Goal: Task Accomplishment & Management: Manage account settings

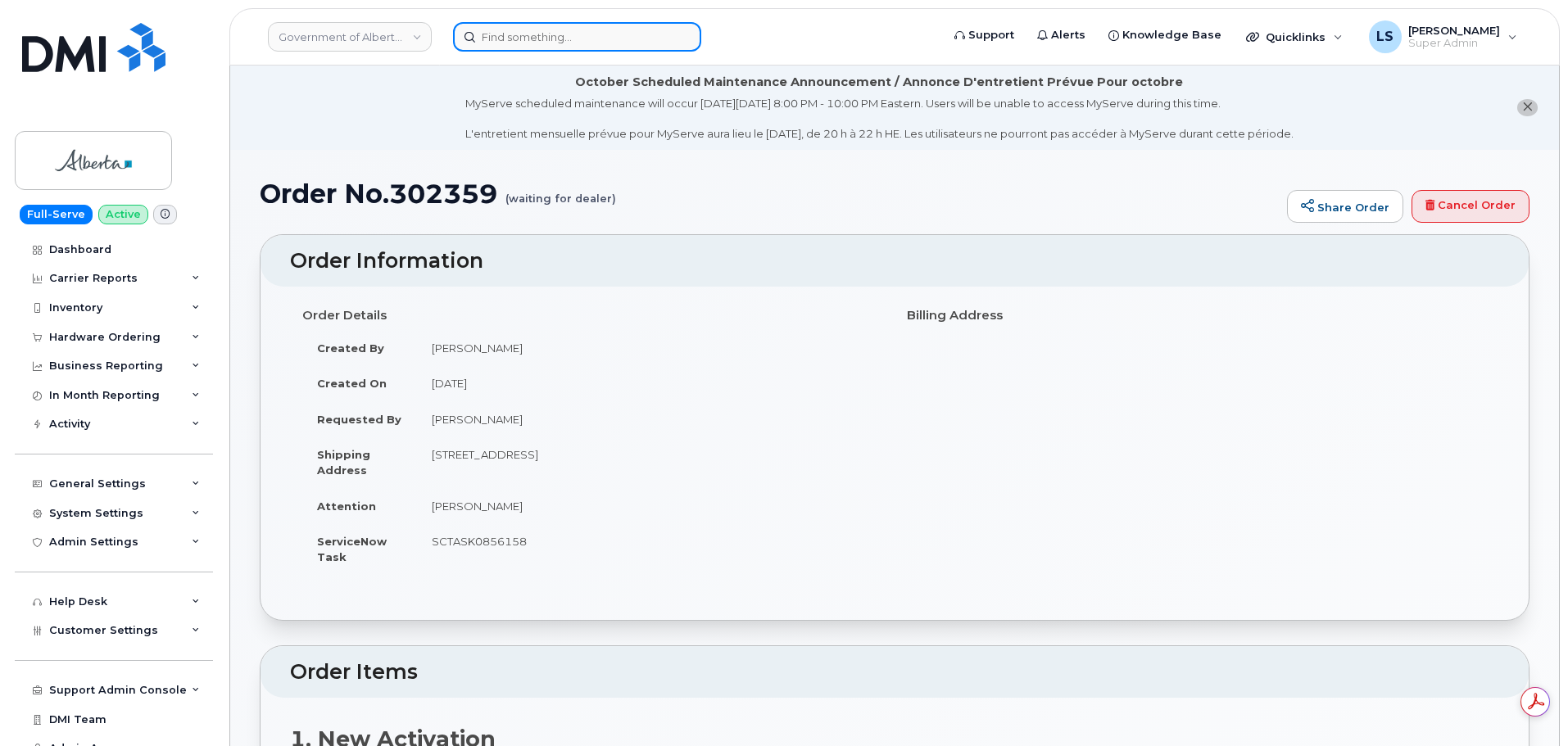
click at [556, 23] on input at bounding box center [577, 37] width 248 height 29
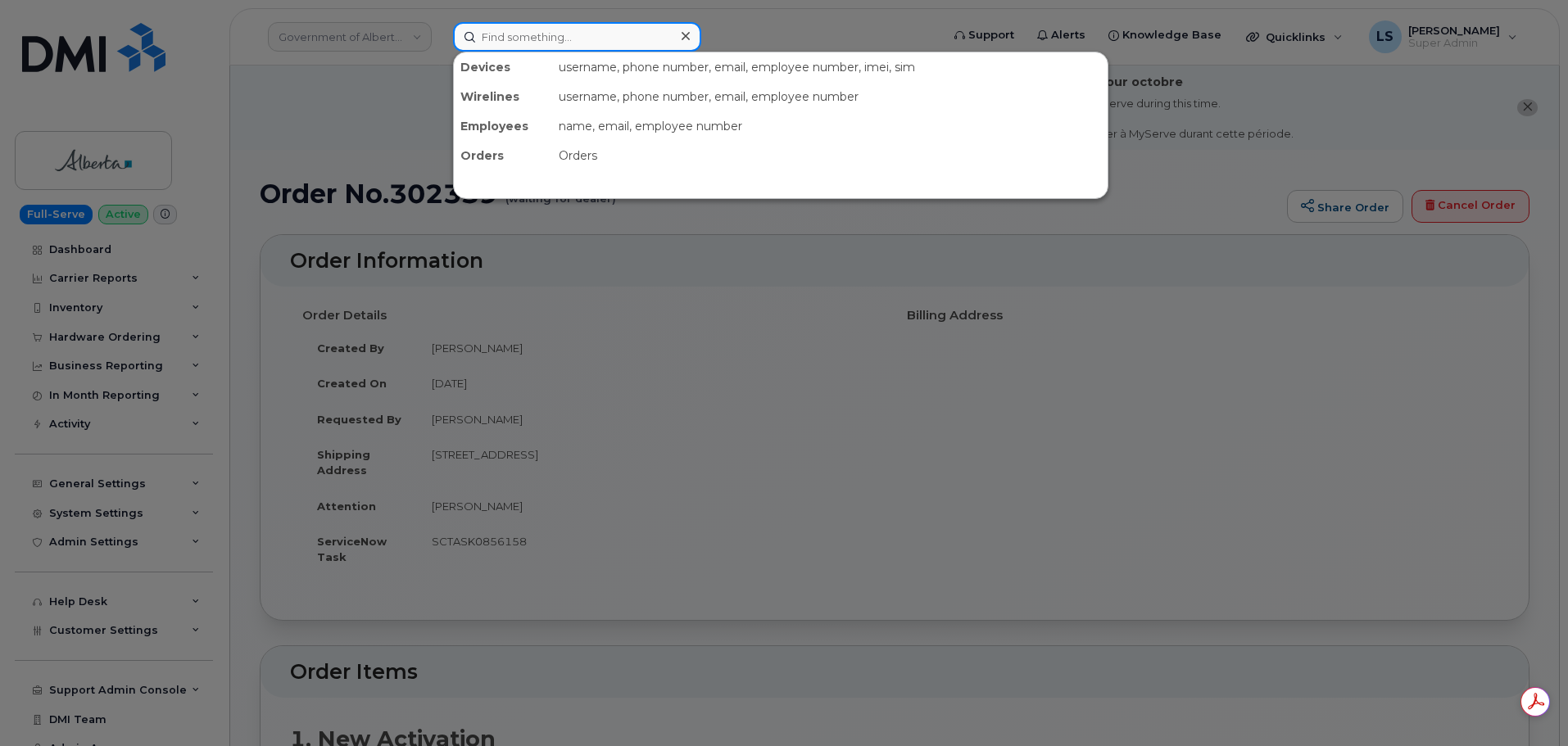
paste input "[PERSON_NAME][EMAIL_ADDRESS][PERSON_NAME][PERSON_NAME][DOMAIN_NAME]"
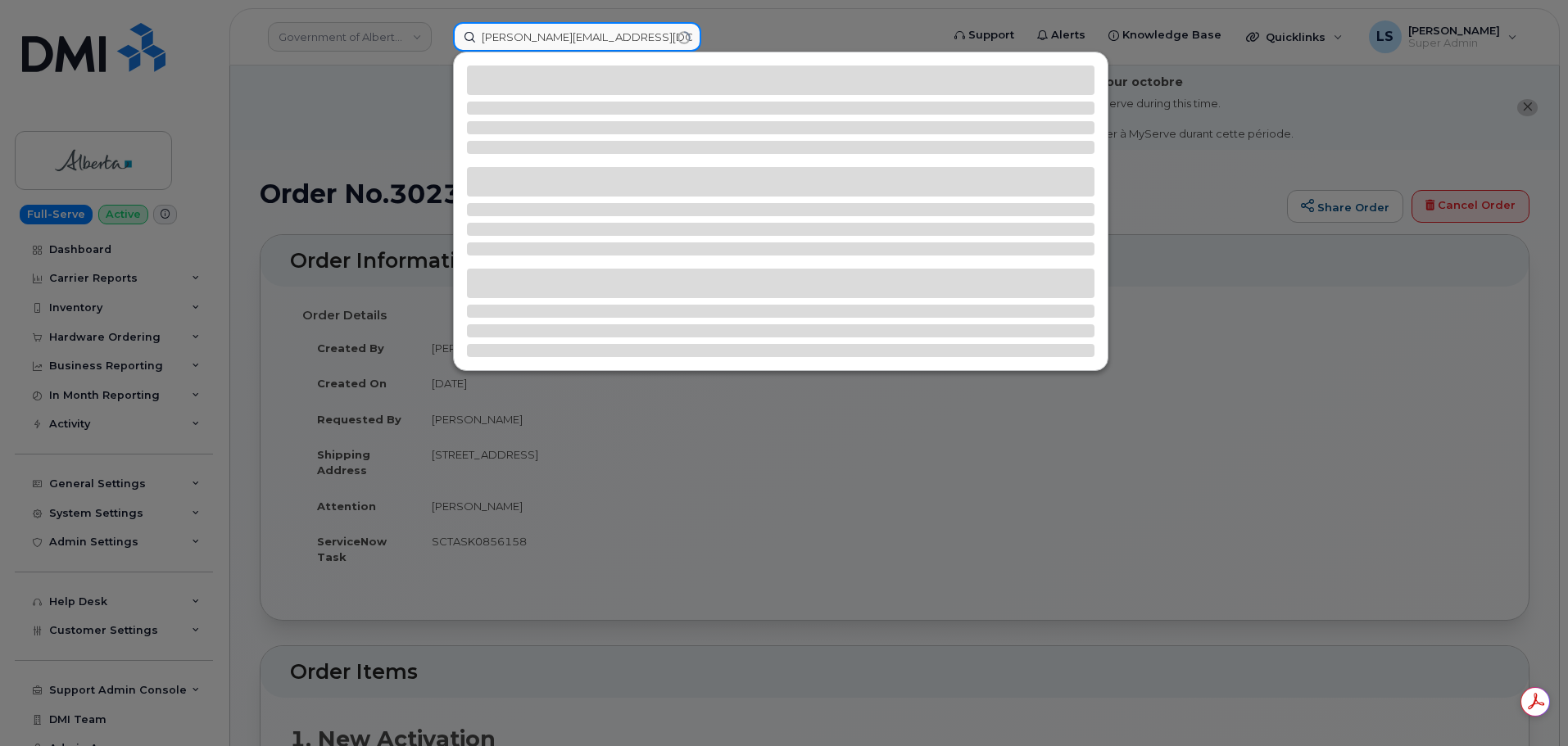
type input "[PERSON_NAME][EMAIL_ADDRESS][PERSON_NAME][PERSON_NAME][DOMAIN_NAME]"
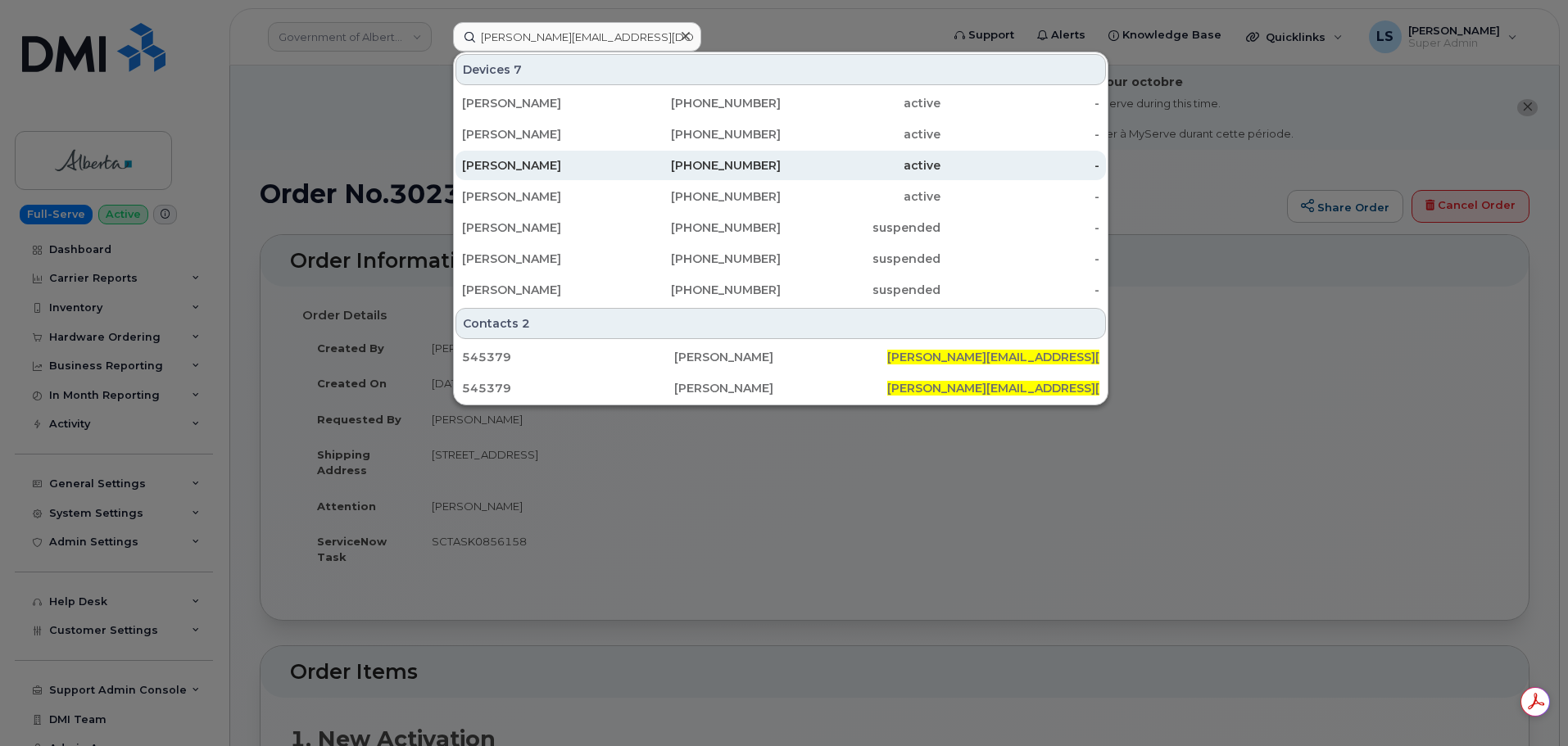
drag, startPoint x: 555, startPoint y: 193, endPoint x: 546, endPoint y: 170, distance: 24.7
click at [555, 193] on div "[PERSON_NAME]" at bounding box center [541, 196] width 160 height 17
click at [541, 163] on div "[PERSON_NAME]" at bounding box center [541, 166] width 160 height 17
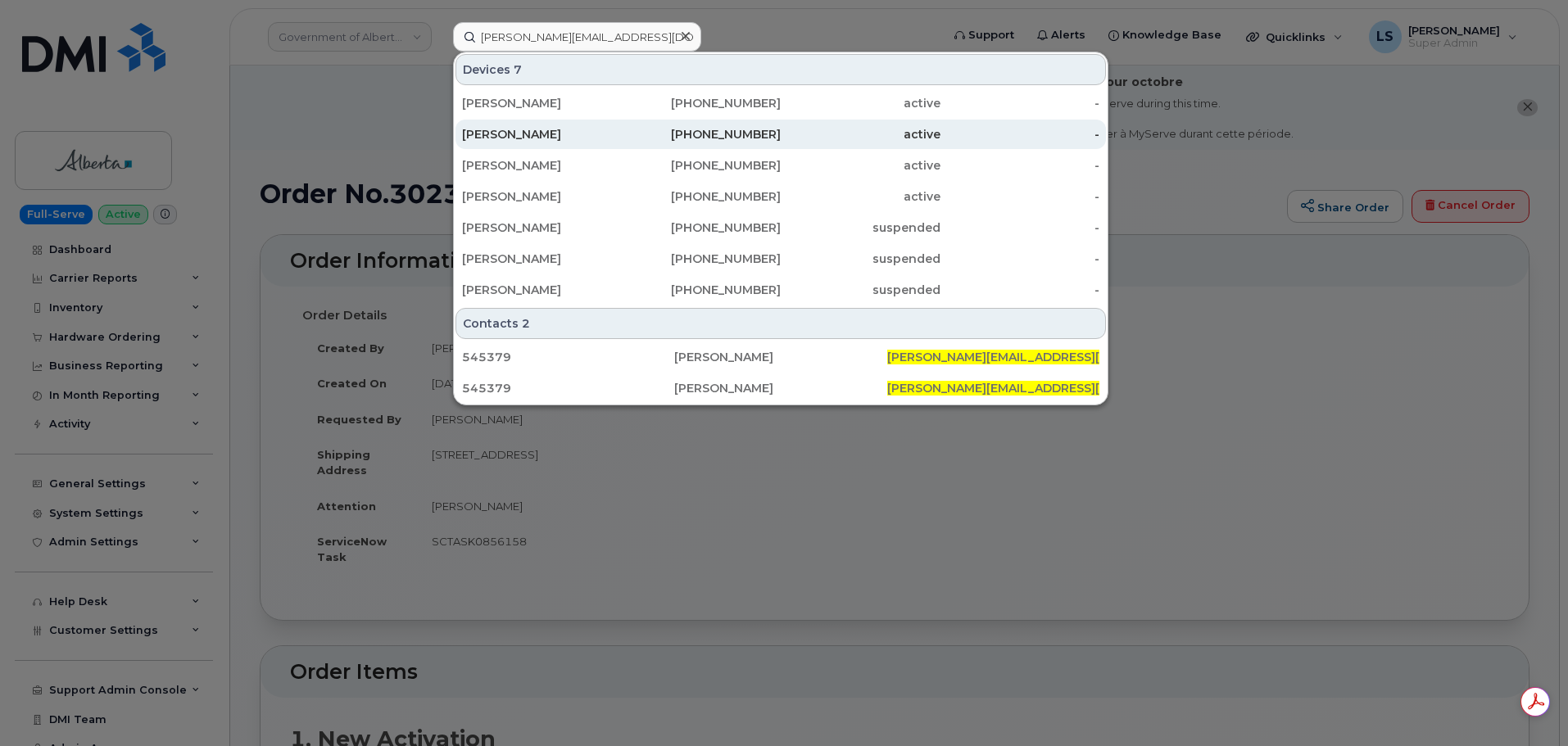
click at [536, 136] on div "[PERSON_NAME]" at bounding box center [541, 134] width 160 height 17
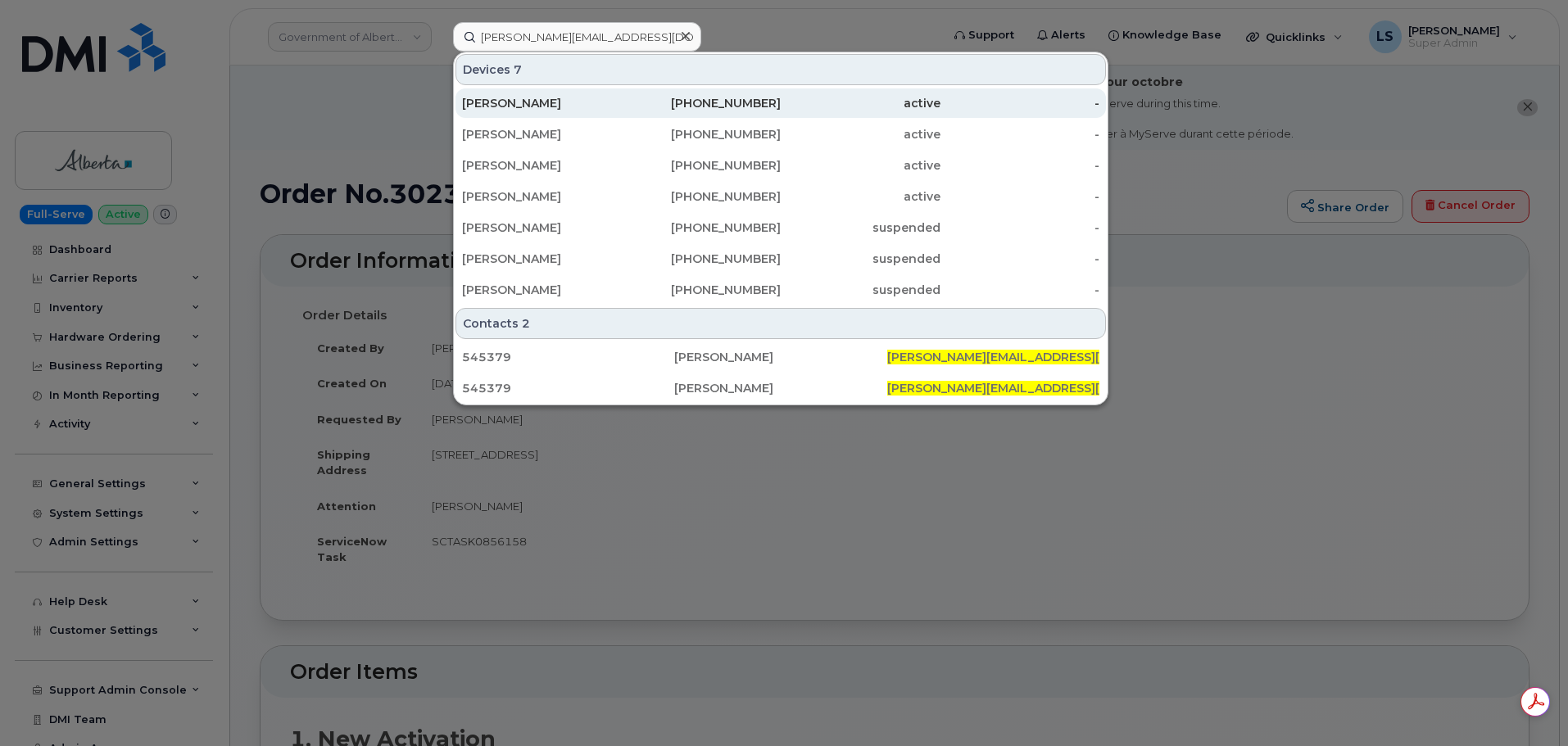
drag, startPoint x: 536, startPoint y: 106, endPoint x: 546, endPoint y: 6, distance: 100.5
click at [537, 105] on div "[PERSON_NAME]" at bounding box center [541, 103] width 160 height 17
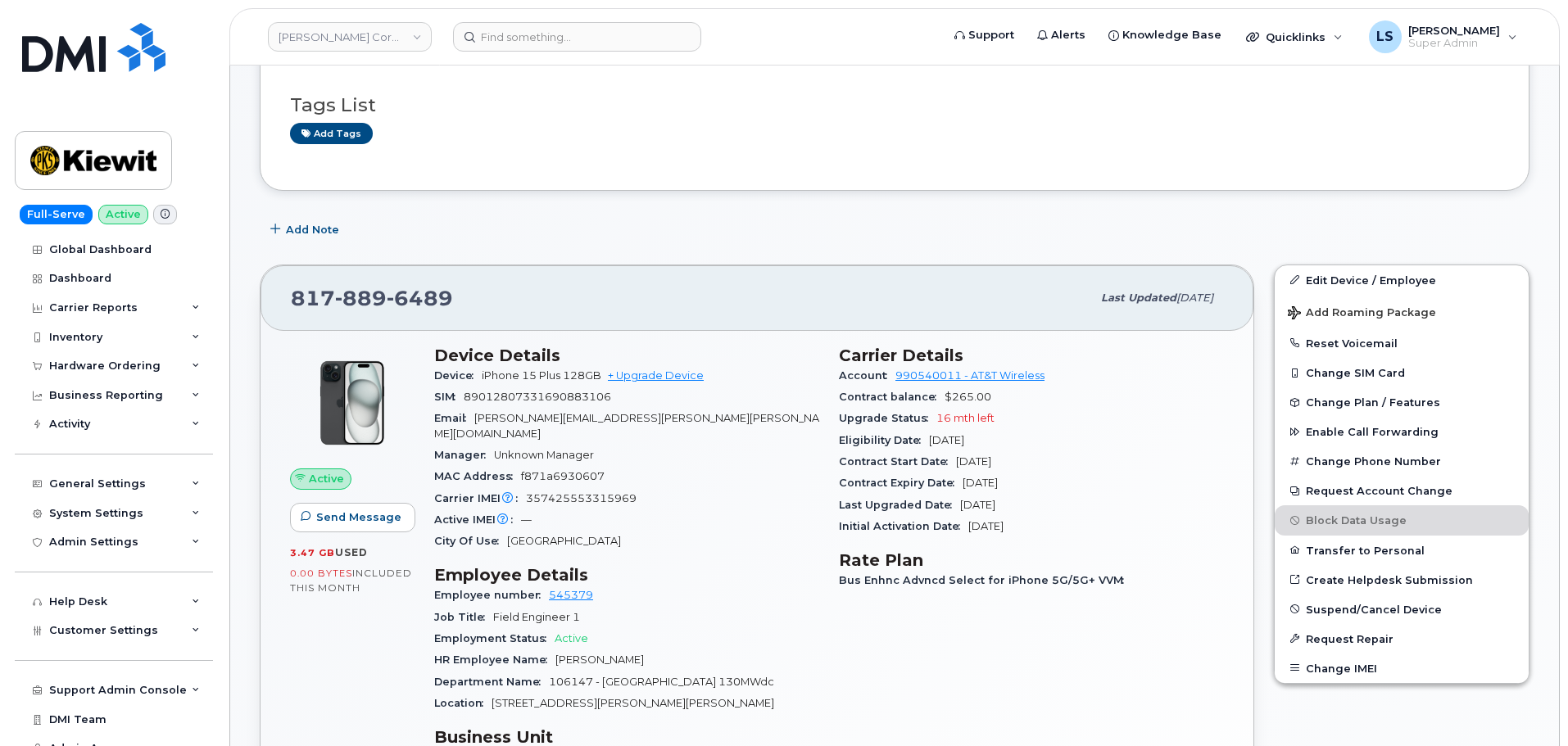
scroll to position [82, 0]
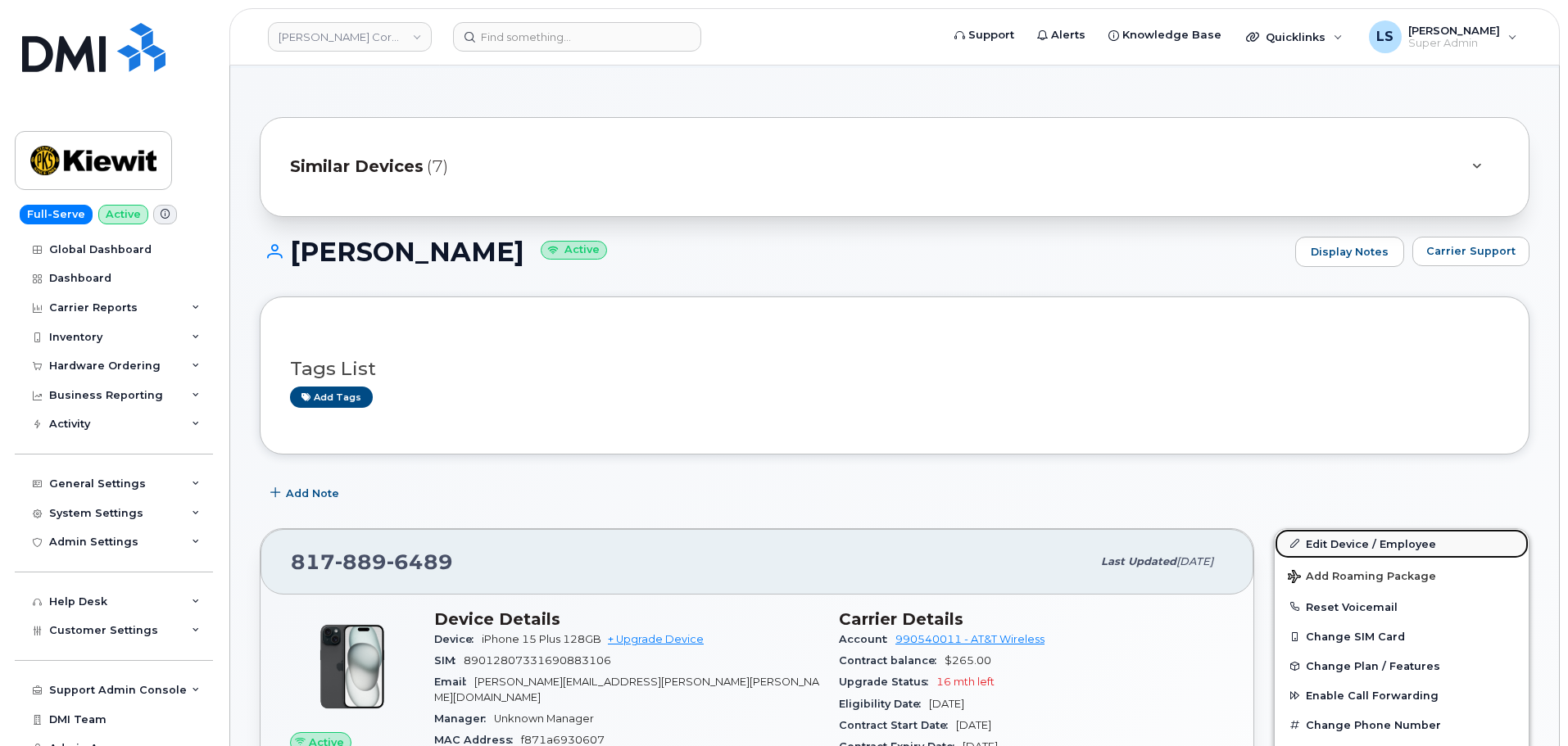
click at [1343, 534] on link "Edit Device / Employee" at bounding box center [1401, 543] width 254 height 29
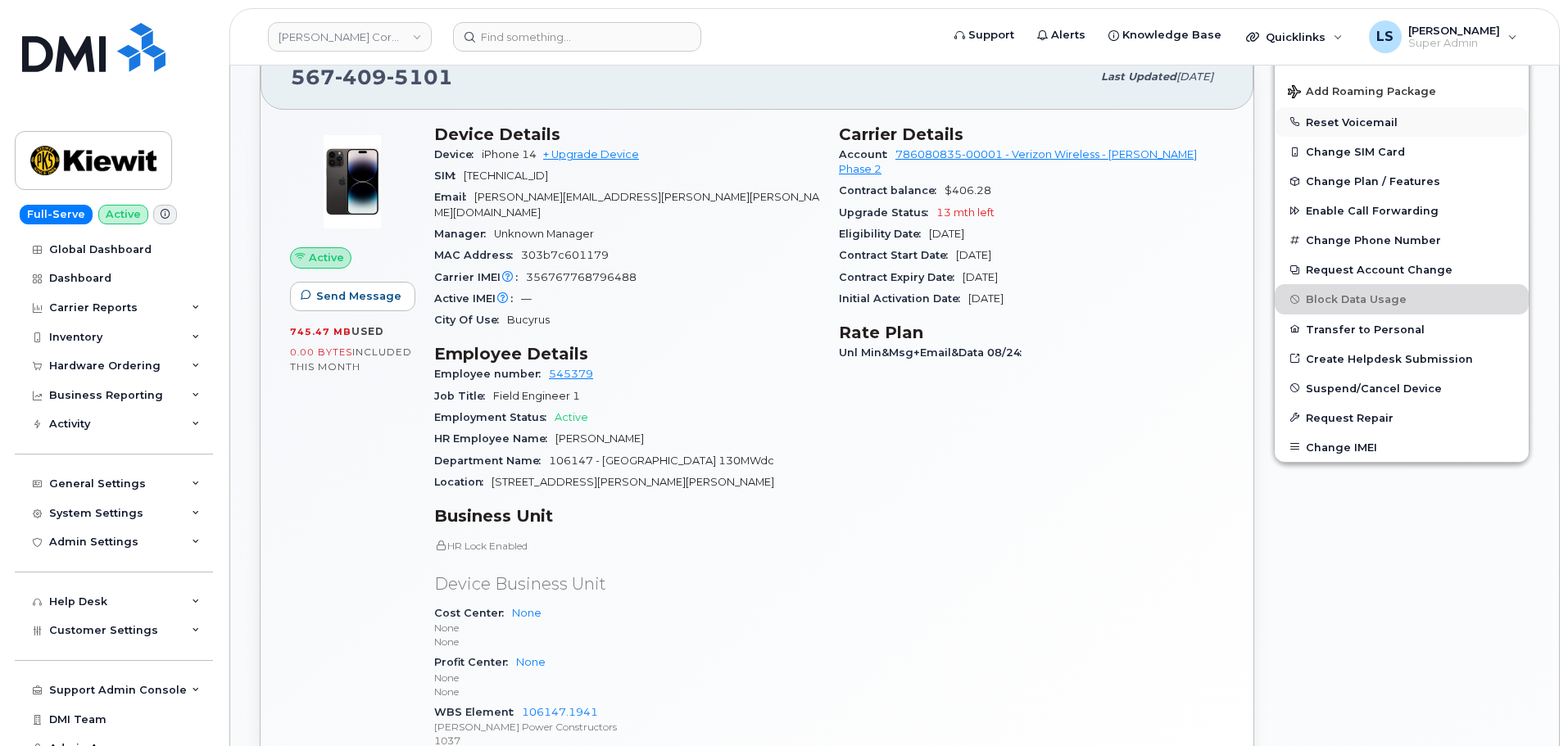
scroll to position [328, 0]
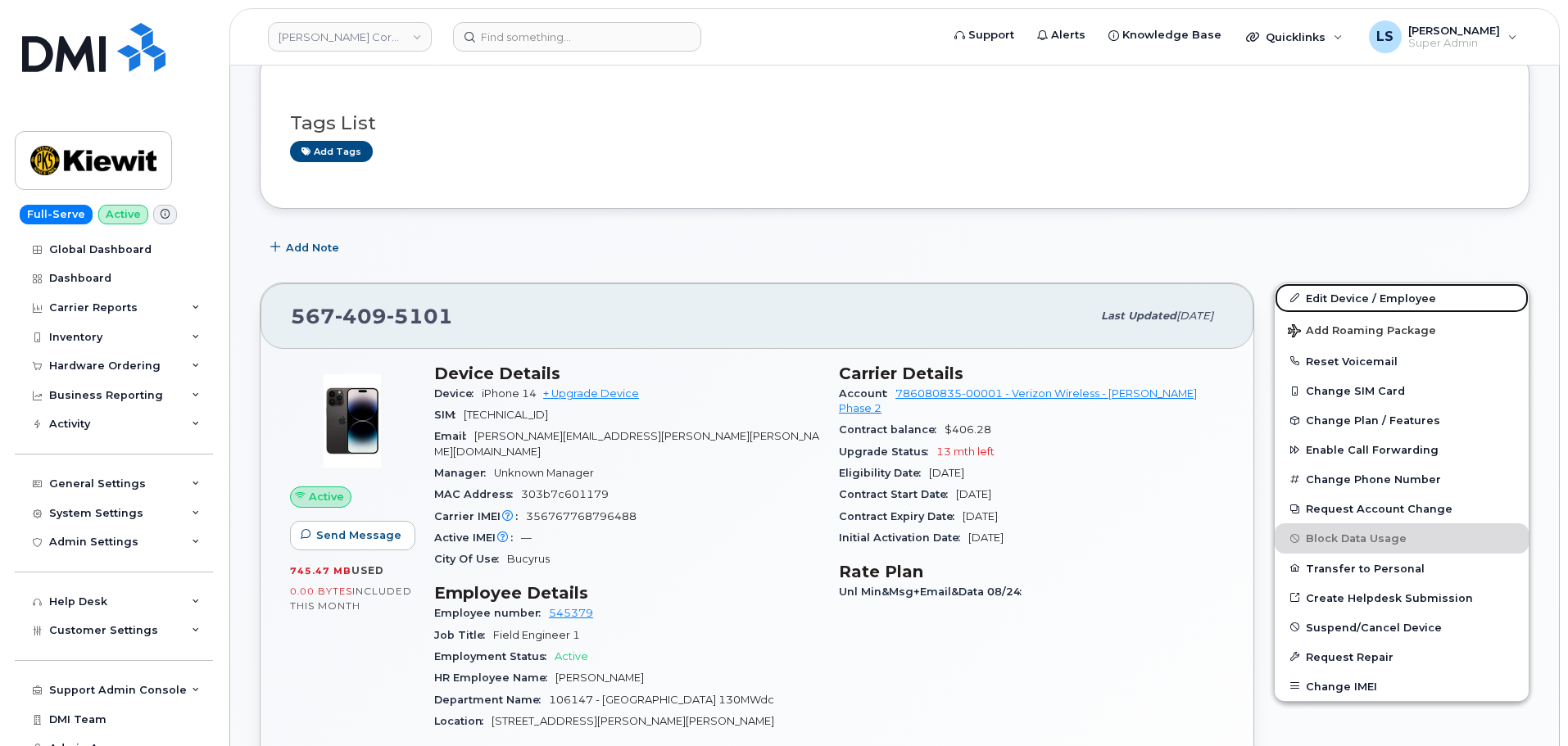
drag, startPoint x: 1325, startPoint y: 301, endPoint x: 951, endPoint y: 5, distance: 477.0
click at [1325, 301] on link "Edit Device / Employee" at bounding box center [1401, 298] width 254 height 29
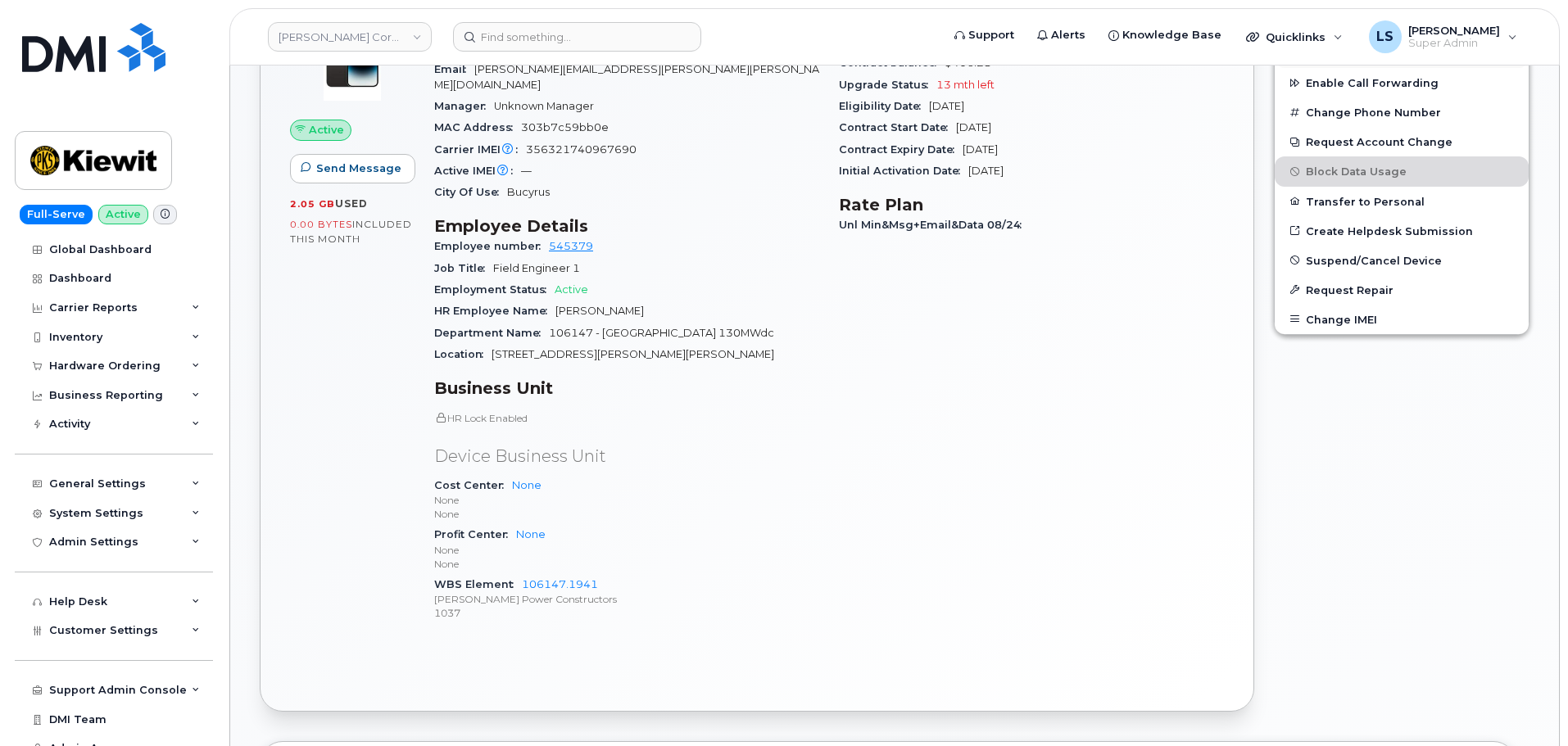
scroll to position [492, 0]
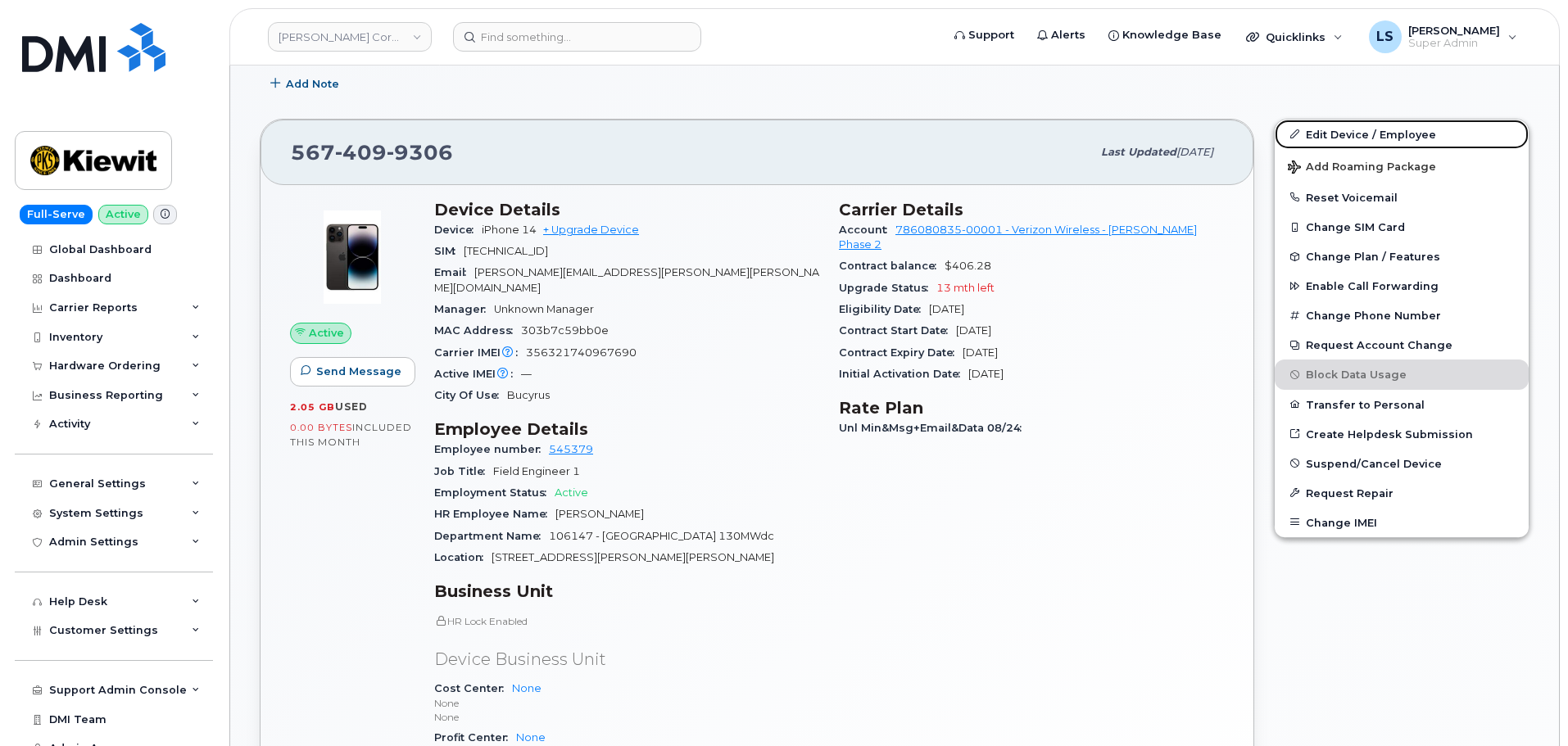
drag, startPoint x: 1325, startPoint y: 127, endPoint x: 1098, endPoint y: 77, distance: 232.4
click at [1325, 127] on link "Edit Device / Employee" at bounding box center [1401, 134] width 254 height 29
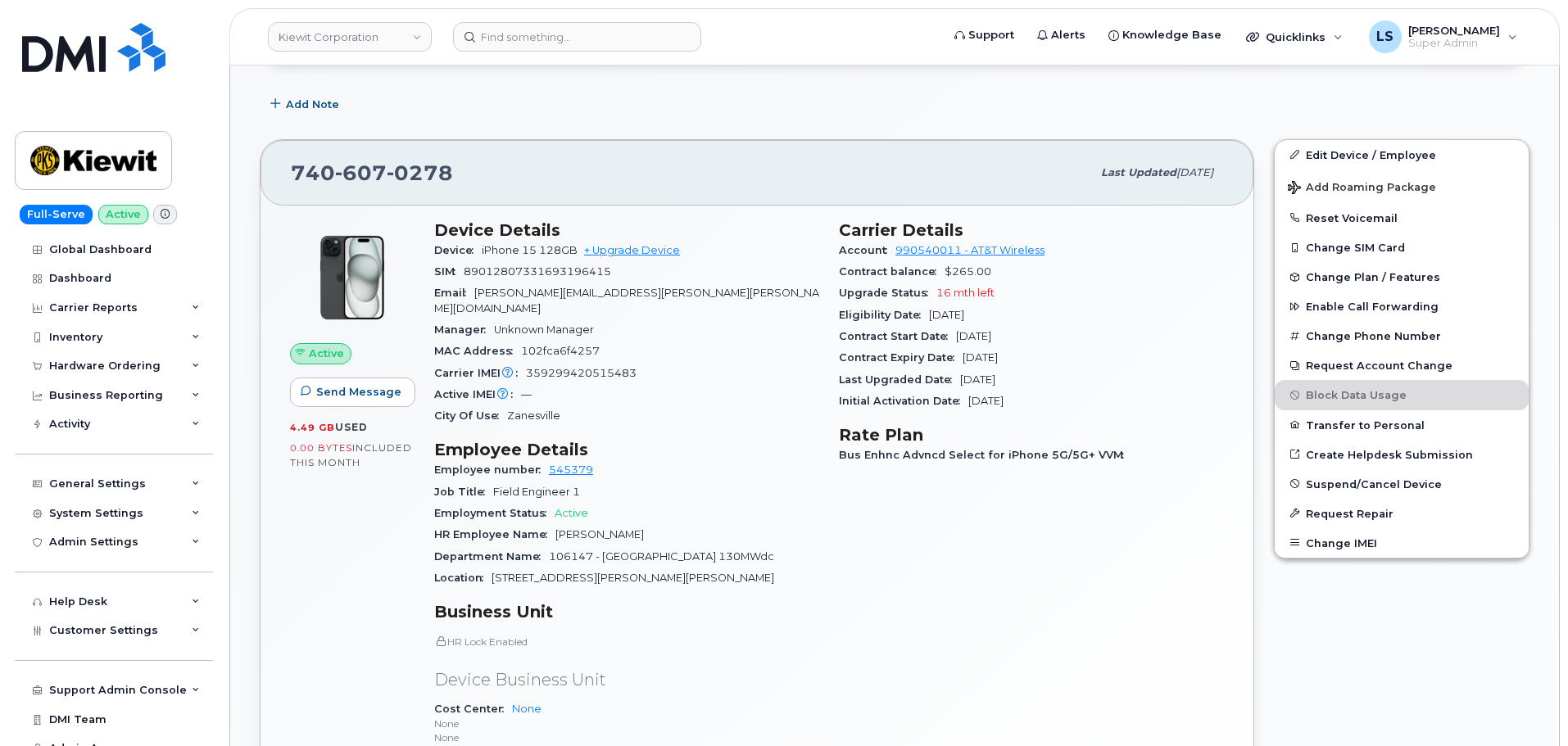
scroll to position [164, 0]
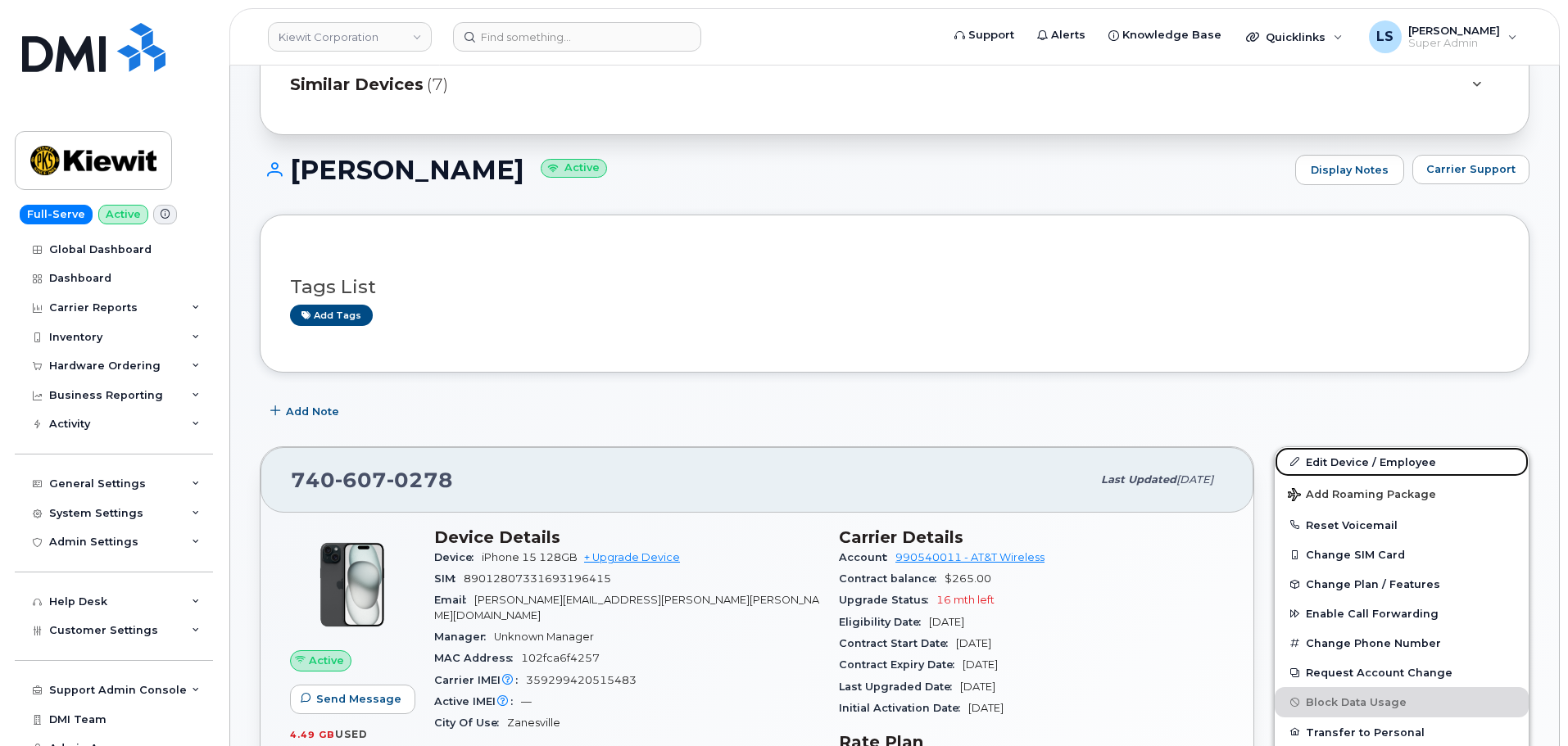
drag, startPoint x: 1337, startPoint y: 466, endPoint x: 954, endPoint y: 276, distance: 427.5
click at [1337, 466] on link "Edit Device / Employee" at bounding box center [1401, 462] width 254 height 29
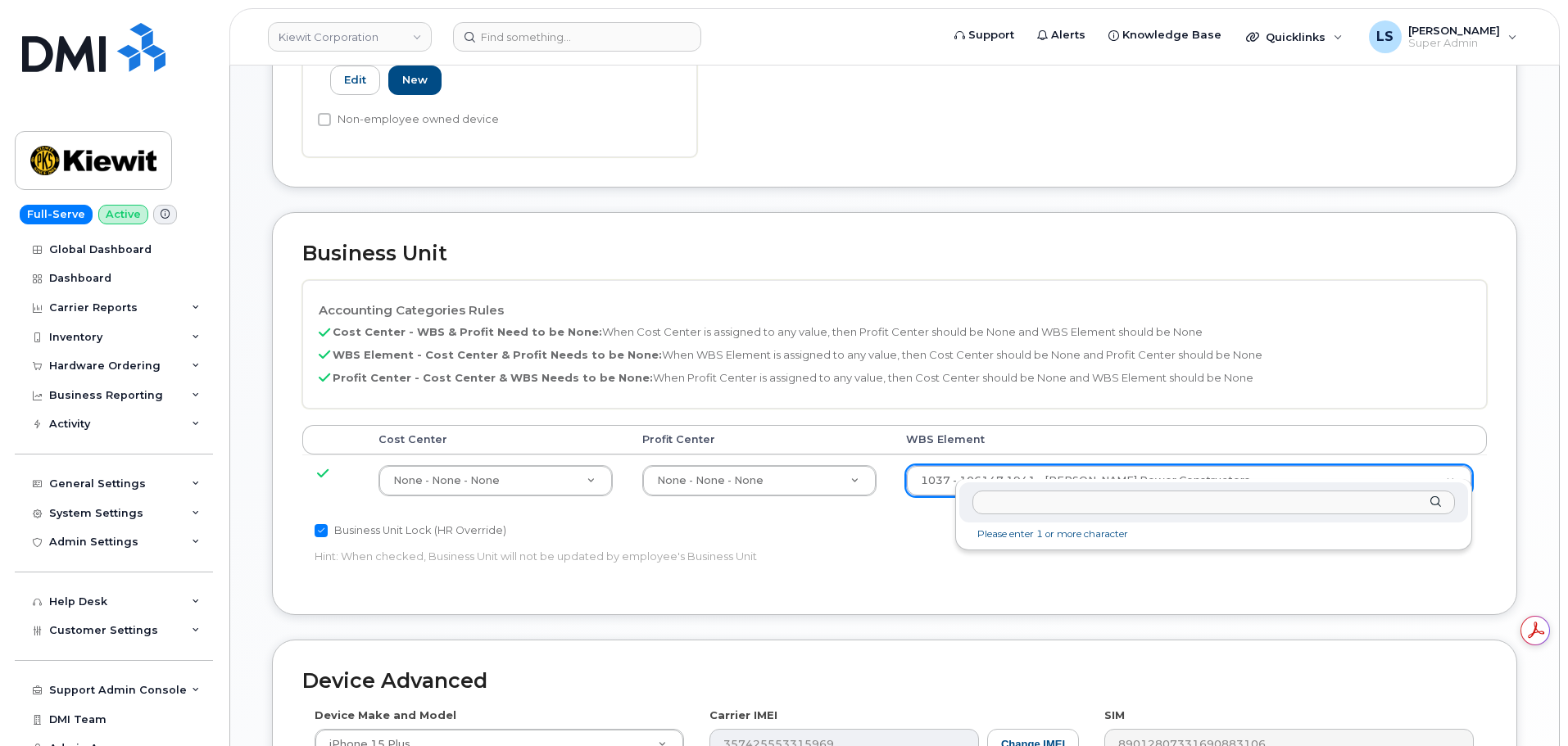
type input "105697.1895"
drag, startPoint x: 1014, startPoint y: 495, endPoint x: 1003, endPoint y: 495, distance: 11.0
click at [1003, 495] on input "105697.1895" at bounding box center [1214, 503] width 483 height 23
click at [1025, 504] on input "105697.1895" at bounding box center [1214, 503] width 483 height 23
click at [1020, 501] on input "105697.1895" at bounding box center [1214, 503] width 483 height 23
